Goal: Information Seeking & Learning: Find specific fact

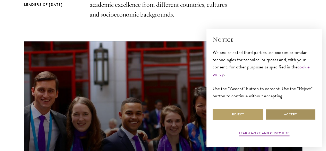
click at [284, 114] on button "Accept" at bounding box center [290, 114] width 50 height 12
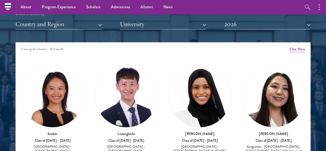
scroll to position [564, 0]
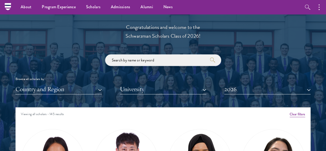
click at [152, 54] on input "search" at bounding box center [163, 60] width 116 height 12
click button "submit" at bounding box center [0, 0] width 0 height 0
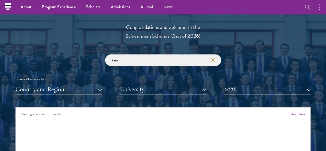
click at [150, 55] on input "kaur" at bounding box center [163, 60] width 116 height 12
type input "k"
click button "submit" at bounding box center [0, 0] width 0 height 0
type input "e"
click button "submit" at bounding box center [0, 0] width 0 height 0
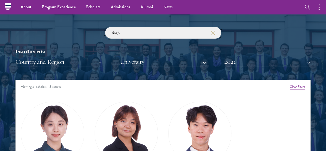
scroll to position [591, 0]
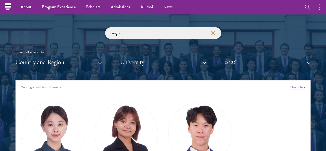
click at [131, 27] on input "singh" at bounding box center [163, 33] width 116 height 12
click button "submit" at bounding box center [0, 0] width 0 height 0
click at [241, 57] on button "2026" at bounding box center [267, 62] width 86 height 11
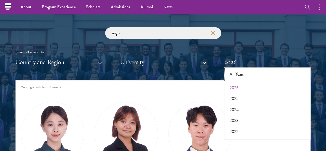
click at [242, 69] on button "All Years" at bounding box center [267, 74] width 83 height 11
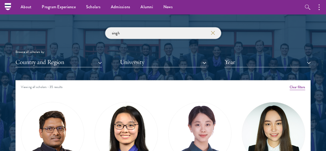
click at [138, 27] on input "singh" at bounding box center [163, 33] width 116 height 12
click button "submit" at bounding box center [0, 0] width 0 height 0
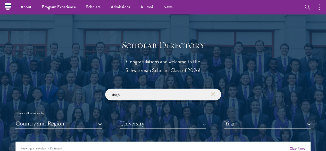
scroll to position [507, 0]
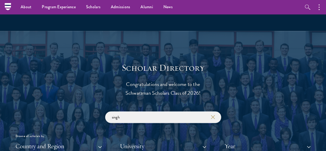
drag, startPoint x: 126, startPoint y: 108, endPoint x: 105, endPoint y: 103, distance: 21.6
click at [105, 111] on div "singh" at bounding box center [163, 117] width 116 height 12
type input "kaur"
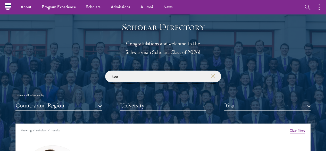
scroll to position [548, 0]
